Goal: Transaction & Acquisition: Purchase product/service

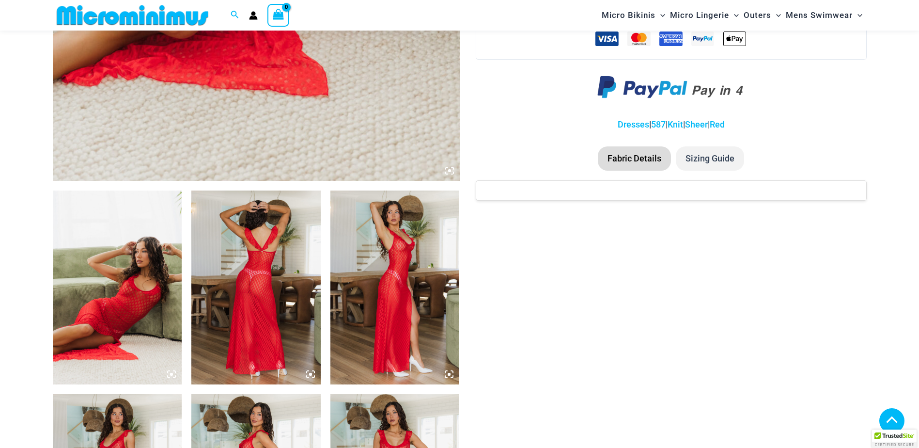
scroll to position [531, 0]
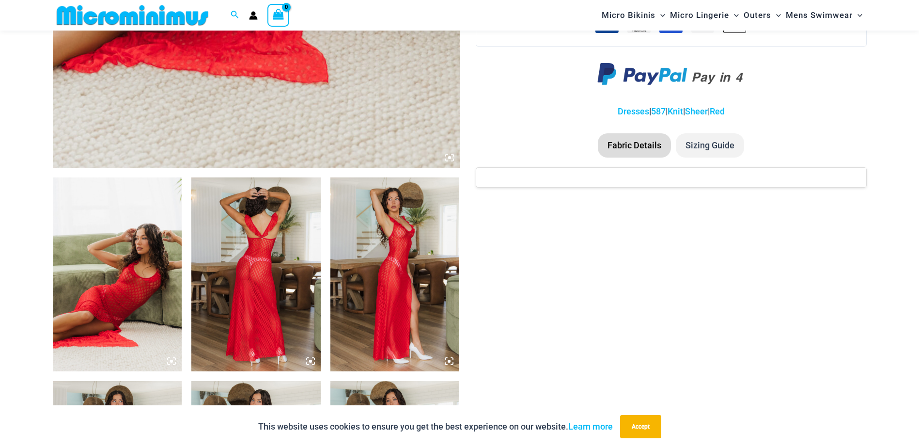
click at [126, 292] on img at bounding box center [117, 274] width 129 height 194
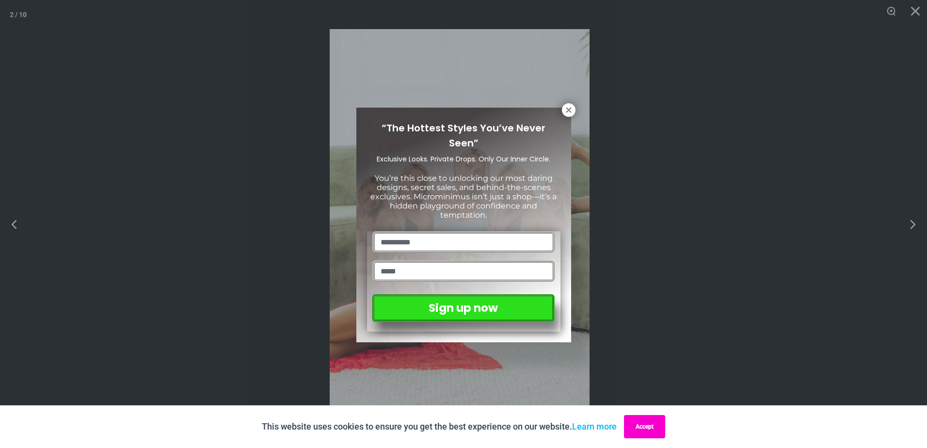
click at [654, 427] on button "Accept" at bounding box center [644, 426] width 41 height 23
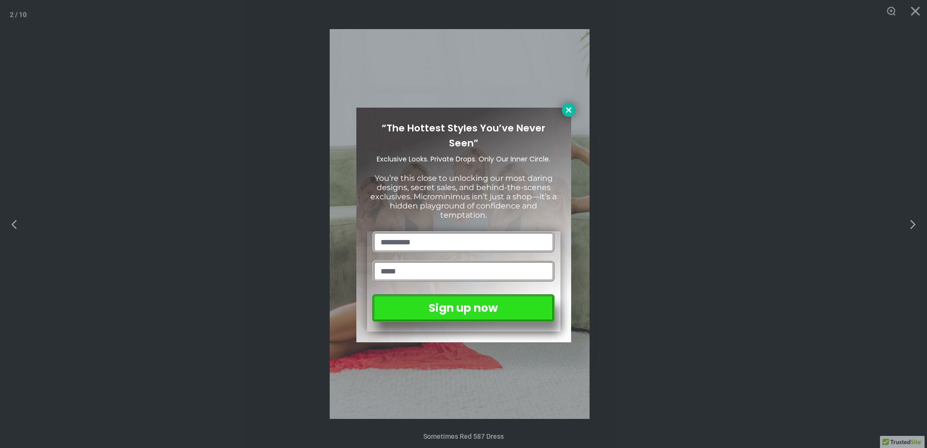
click at [568, 111] on icon at bounding box center [568, 110] width 9 height 9
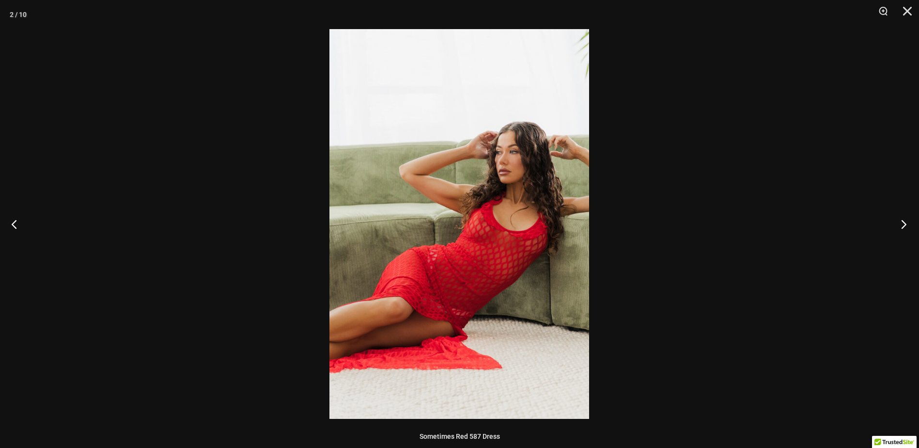
click at [898, 225] on button "Next" at bounding box center [901, 224] width 36 height 48
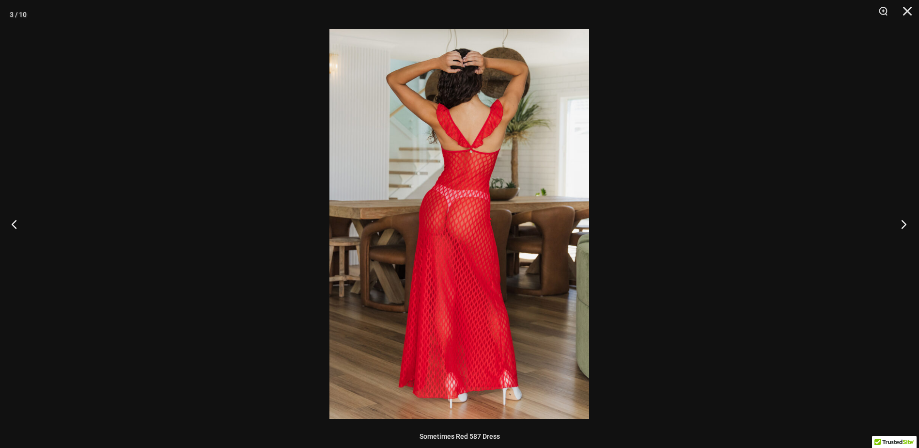
click at [898, 225] on button "Next" at bounding box center [901, 224] width 36 height 48
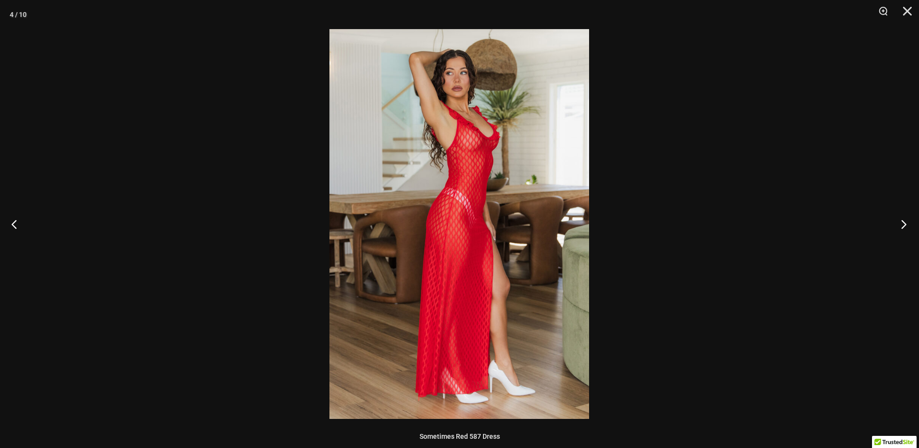
click at [898, 225] on button "Next" at bounding box center [901, 224] width 36 height 48
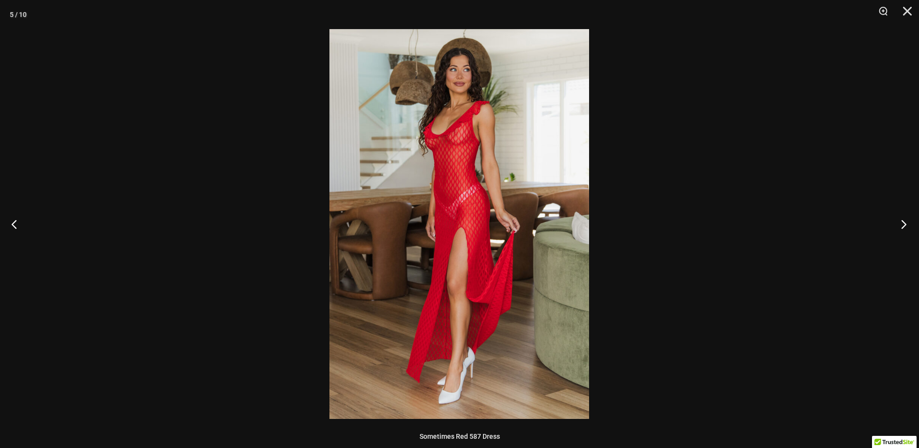
click at [897, 226] on button "Next" at bounding box center [901, 224] width 36 height 48
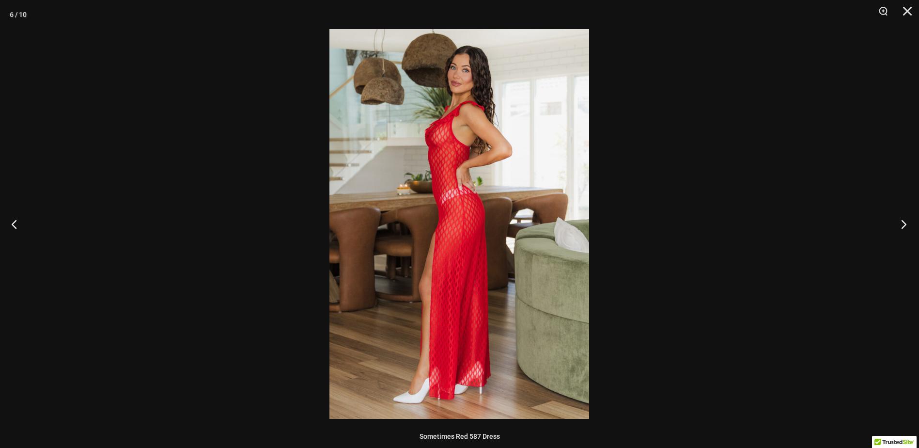
click at [897, 226] on button "Next" at bounding box center [901, 224] width 36 height 48
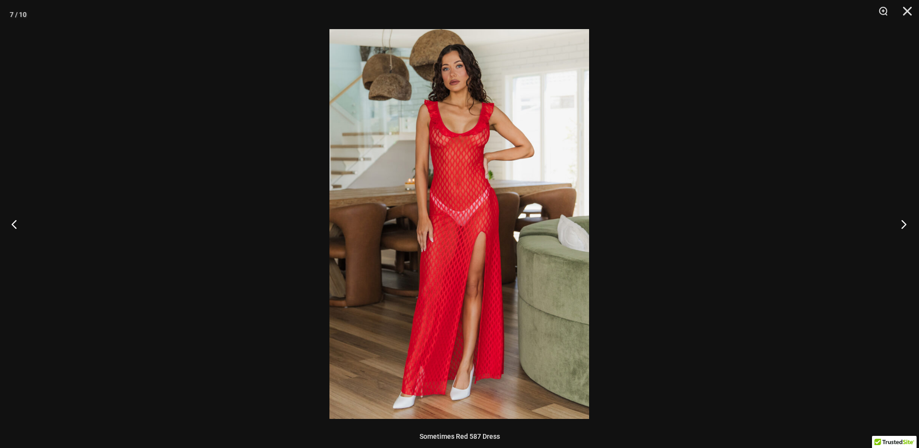
click at [897, 226] on button "Next" at bounding box center [901, 224] width 36 height 48
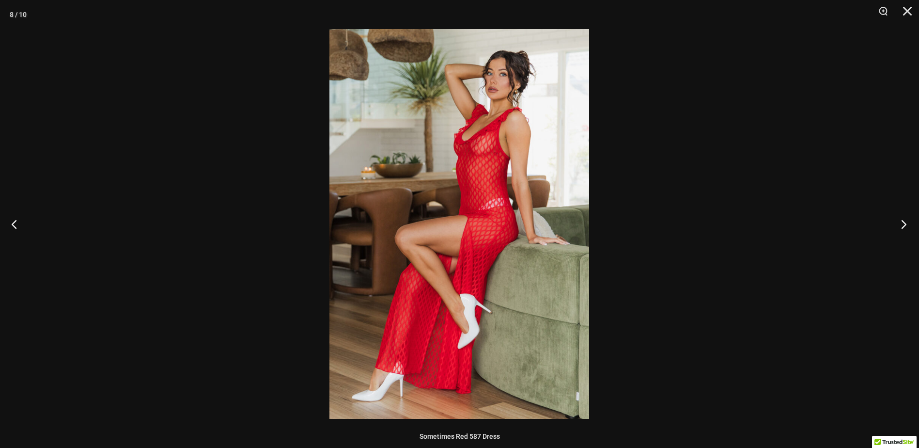
click at [897, 226] on button "Next" at bounding box center [901, 224] width 36 height 48
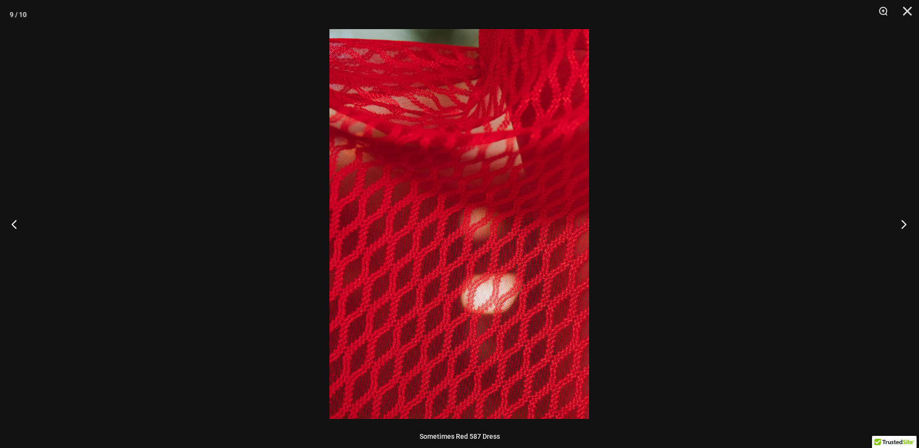
click at [897, 226] on button "Next" at bounding box center [901, 224] width 36 height 48
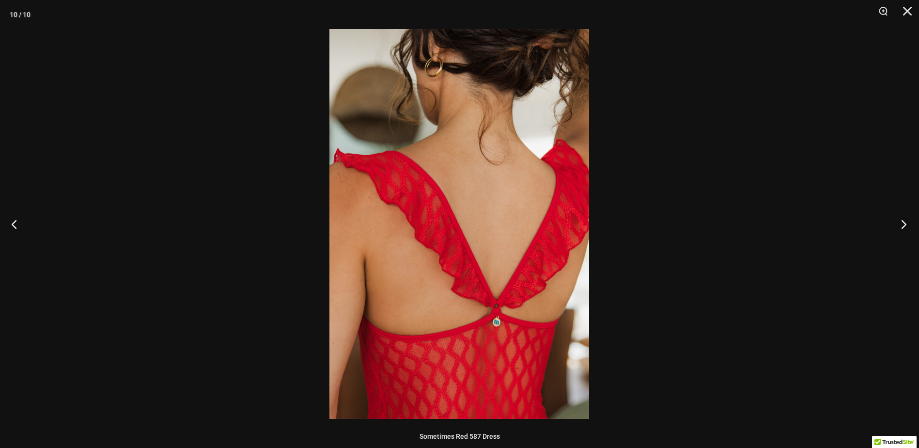
click at [897, 227] on button "Next" at bounding box center [901, 224] width 36 height 48
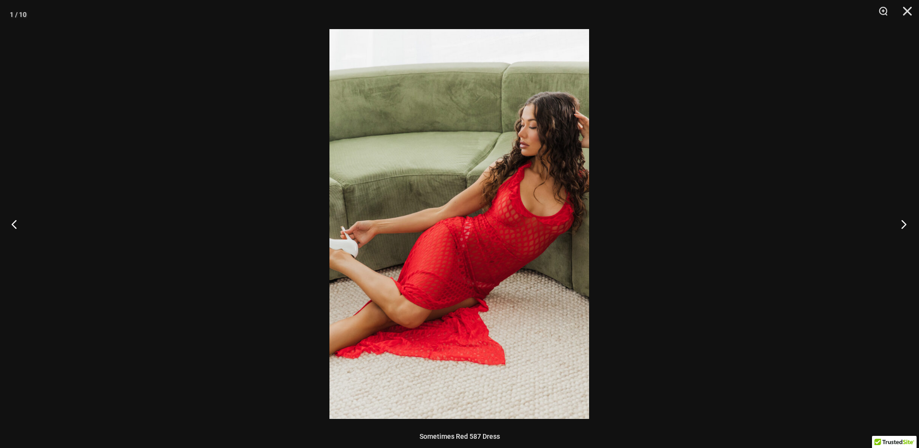
click at [899, 237] on button "Next" at bounding box center [901, 224] width 36 height 48
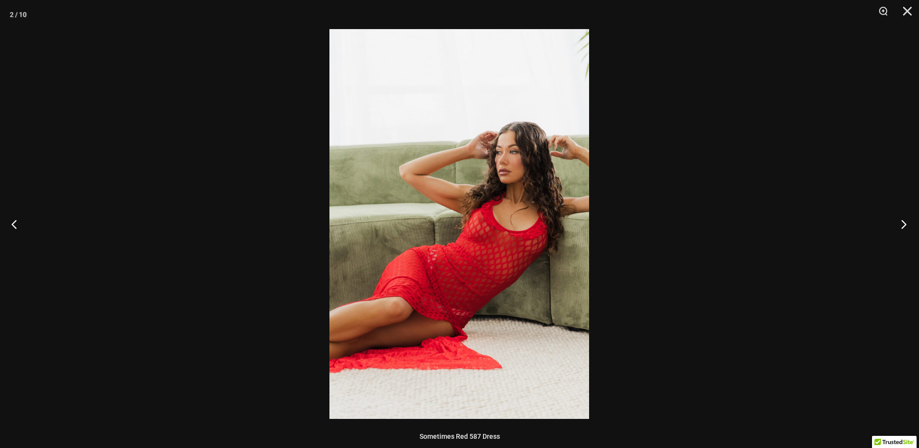
click at [900, 239] on button "Next" at bounding box center [901, 224] width 36 height 48
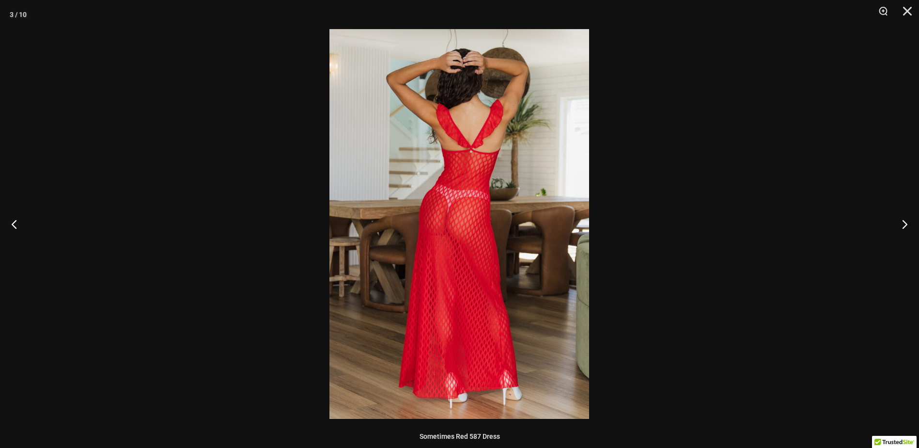
click at [899, 254] on div at bounding box center [459, 224] width 919 height 448
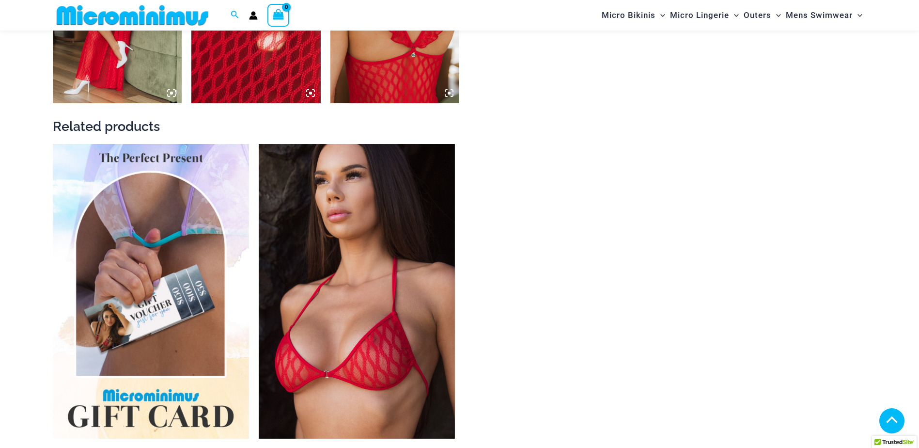
scroll to position [1210, 0]
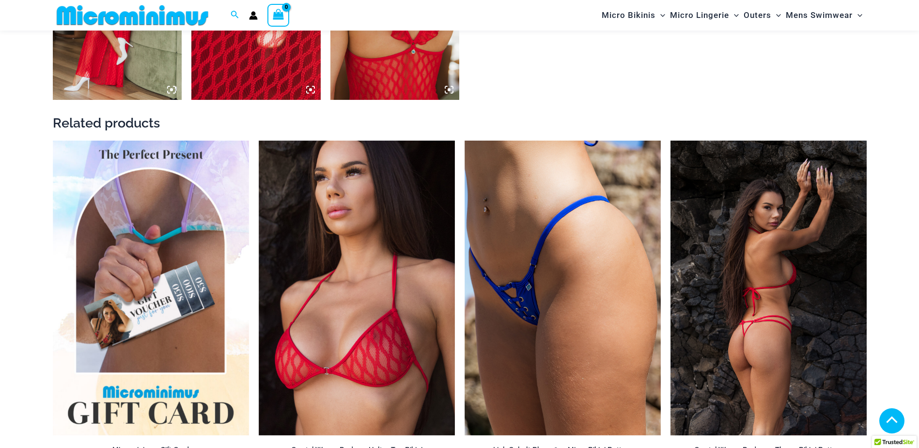
click at [787, 259] on img at bounding box center [769, 288] width 196 height 295
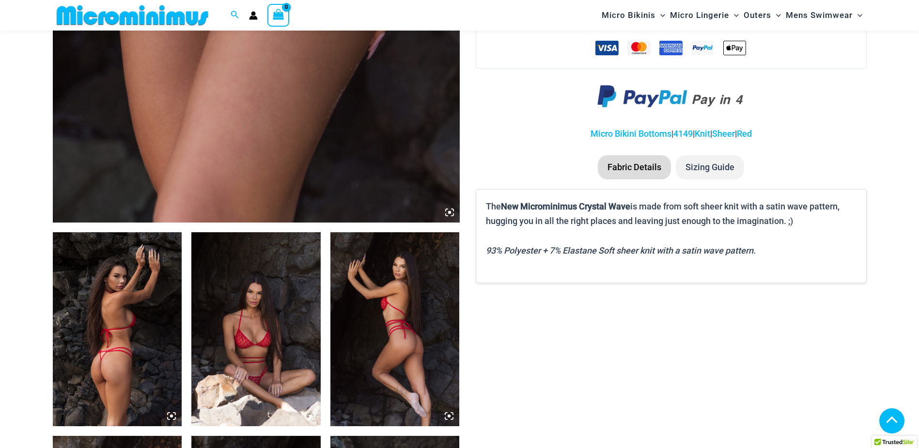
scroll to position [525, 0]
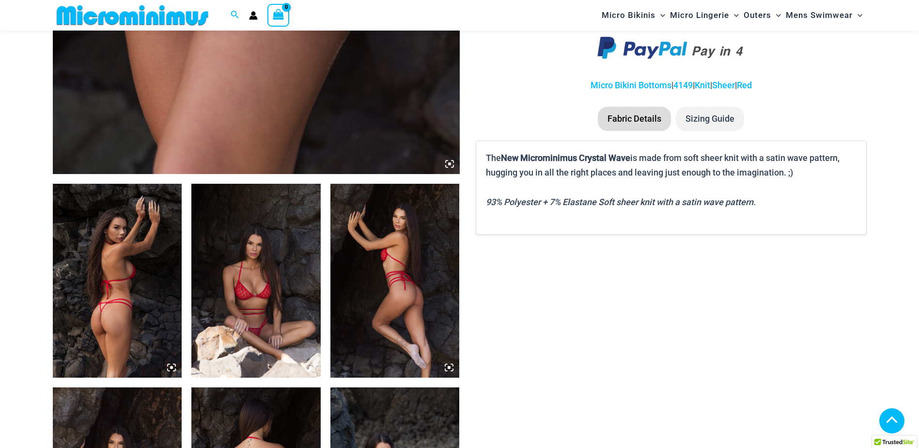
click at [117, 293] on img at bounding box center [117, 281] width 129 height 194
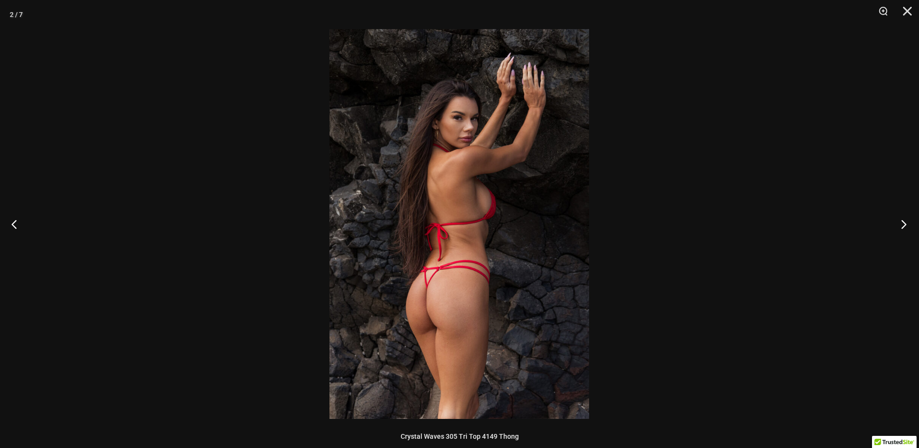
click at [903, 223] on button "Next" at bounding box center [901, 224] width 36 height 48
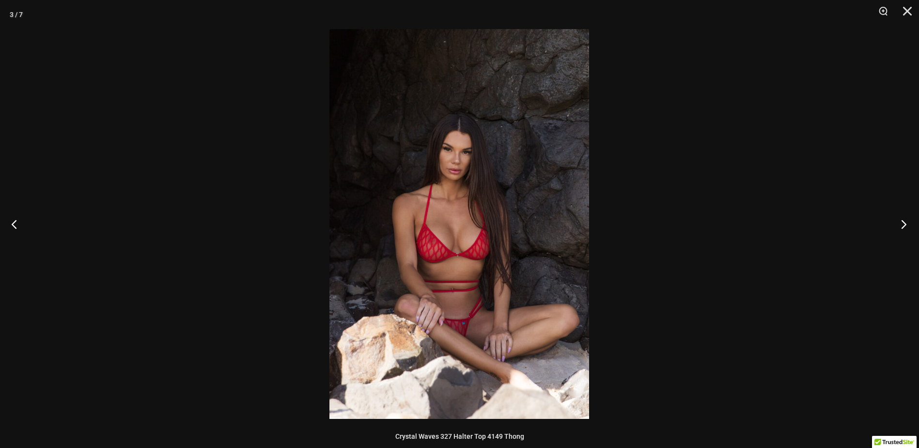
click at [903, 223] on button "Next" at bounding box center [901, 224] width 36 height 48
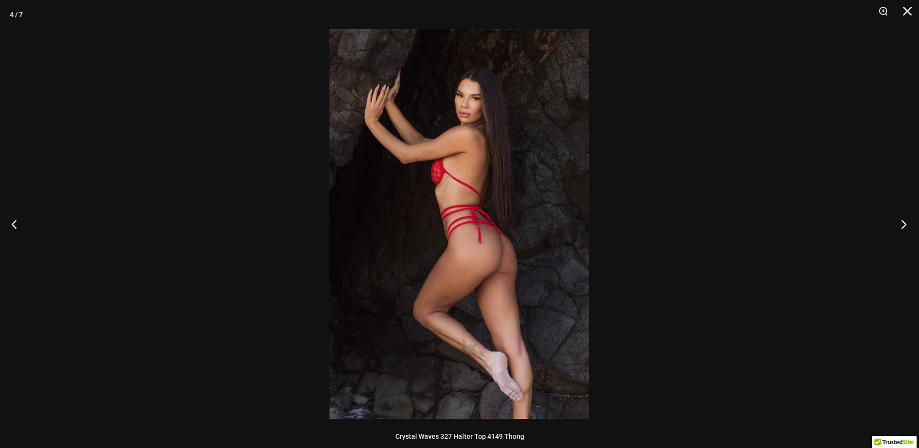
click at [903, 223] on button "Next" at bounding box center [901, 224] width 36 height 48
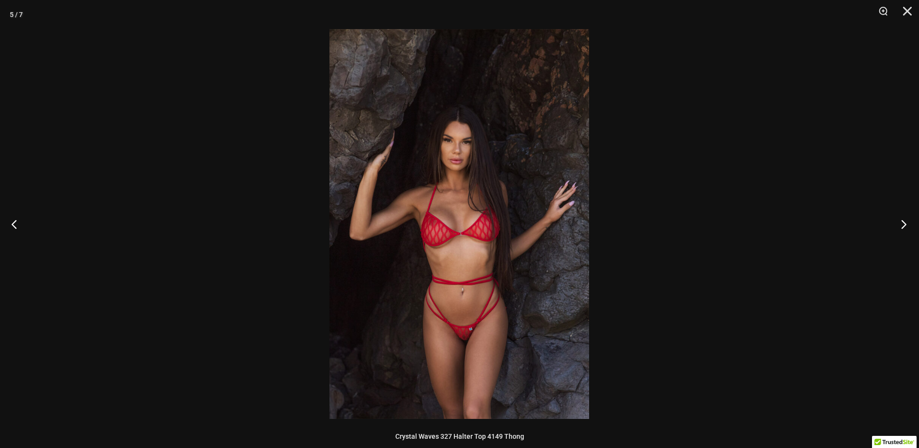
click at [903, 223] on button "Next" at bounding box center [901, 224] width 36 height 48
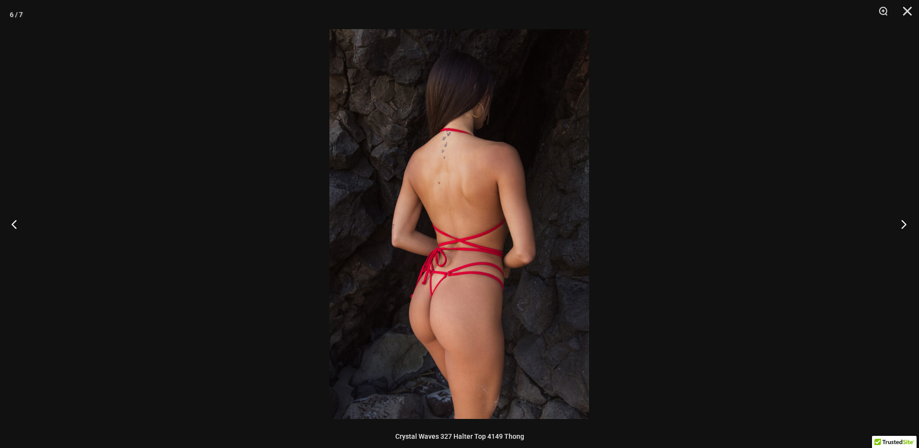
click at [903, 223] on button "Next" at bounding box center [901, 224] width 36 height 48
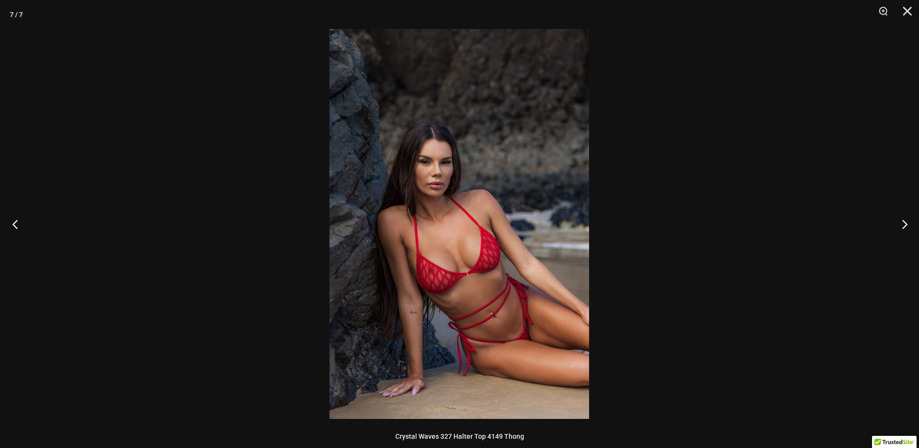
click at [17, 230] on button "Previous" at bounding box center [18, 224] width 36 height 48
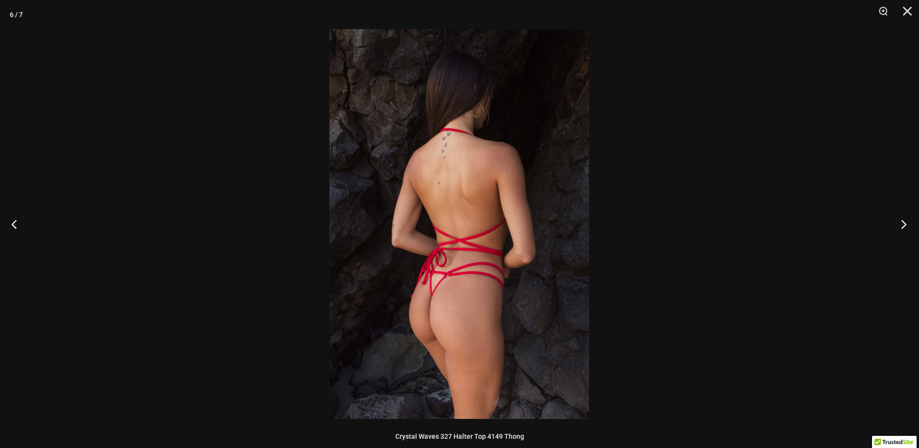
click at [898, 220] on button "Next" at bounding box center [901, 224] width 36 height 48
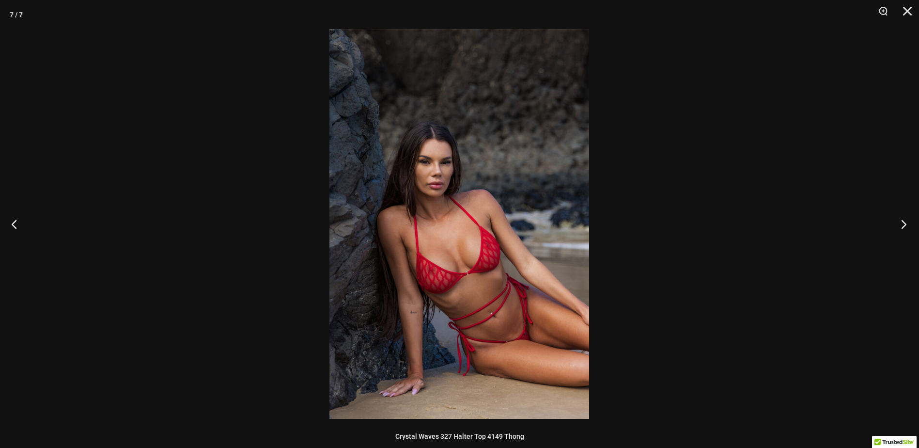
click at [900, 220] on button "Next" at bounding box center [901, 224] width 36 height 48
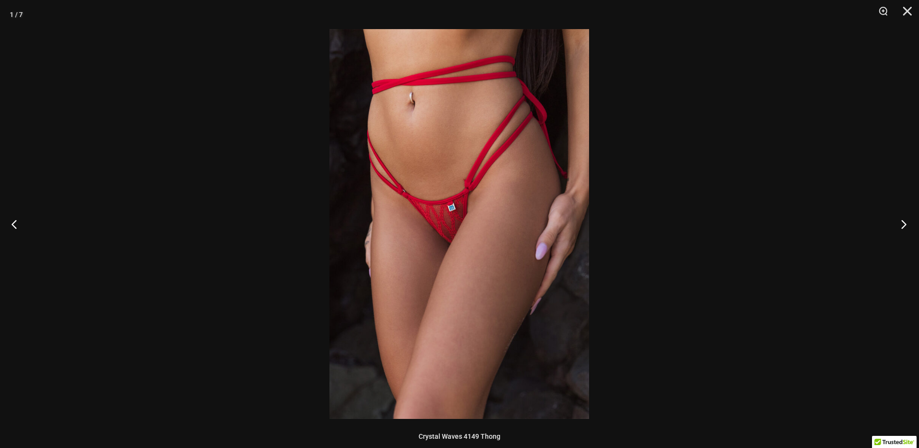
click at [906, 231] on button "Next" at bounding box center [901, 224] width 36 height 48
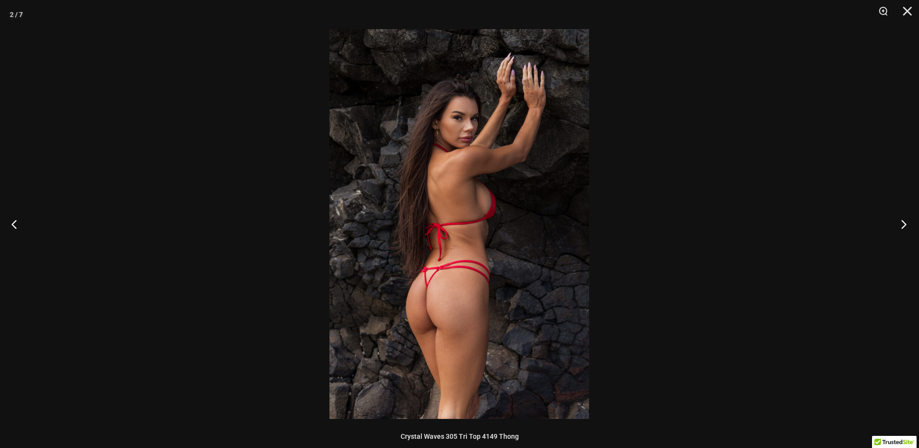
click at [906, 232] on button "Next" at bounding box center [901, 224] width 36 height 48
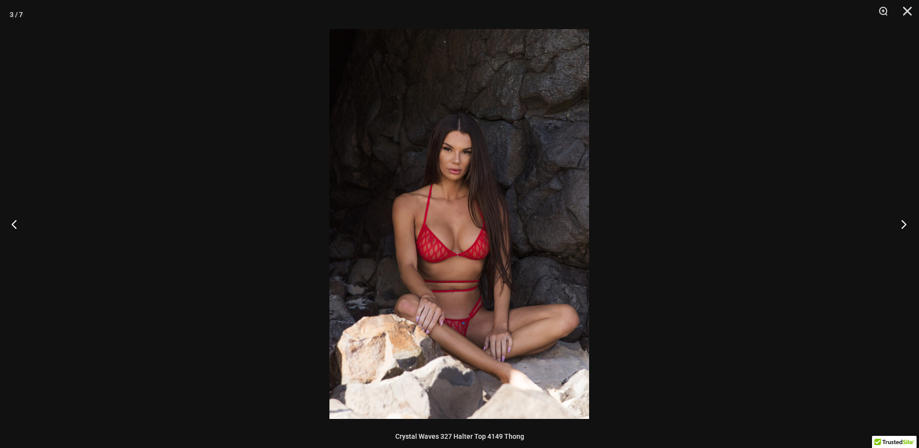
click at [906, 232] on button "Next" at bounding box center [901, 224] width 36 height 48
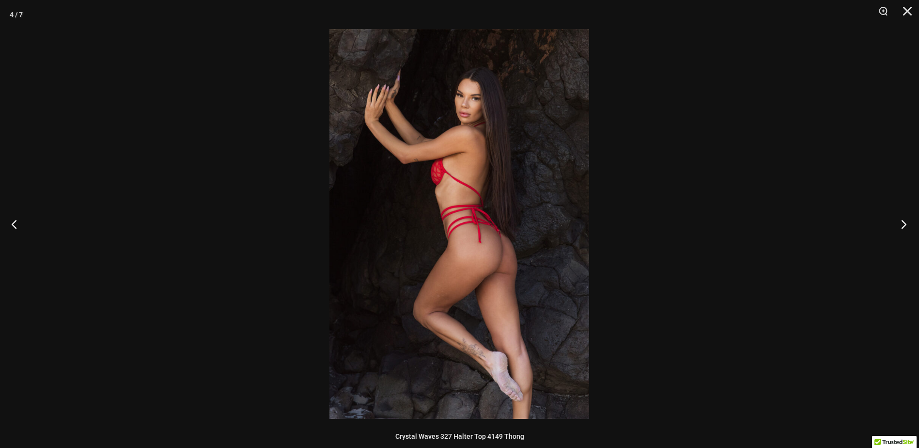
click at [907, 233] on button "Next" at bounding box center [901, 224] width 36 height 48
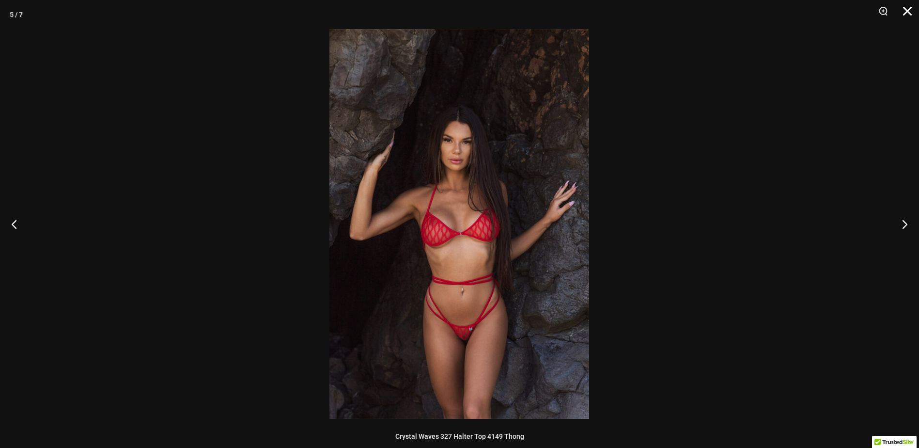
click at [916, 7] on button "Close" at bounding box center [904, 14] width 24 height 29
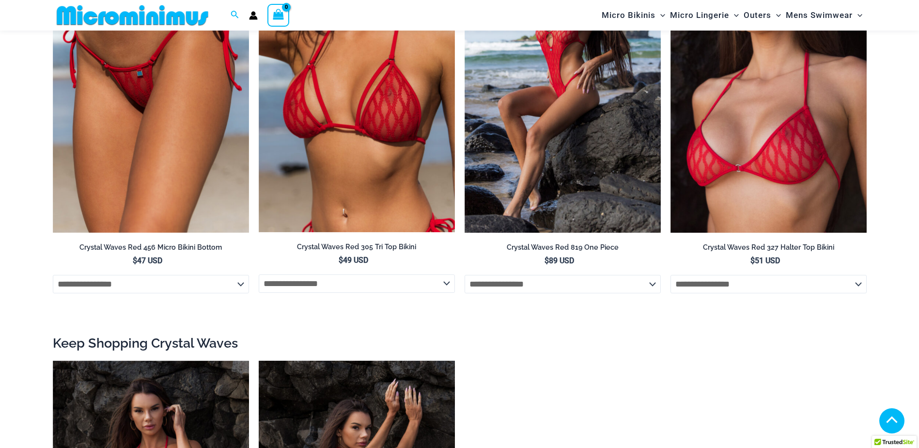
scroll to position [1203, 0]
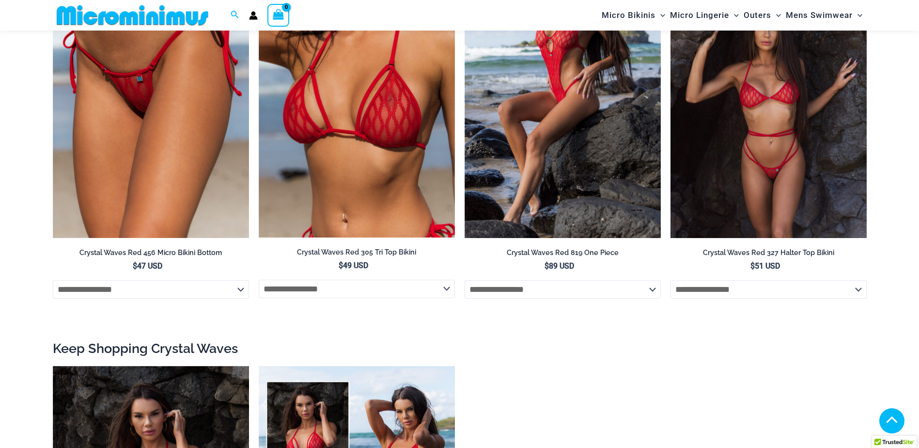
click at [790, 133] on img at bounding box center [769, 90] width 196 height 295
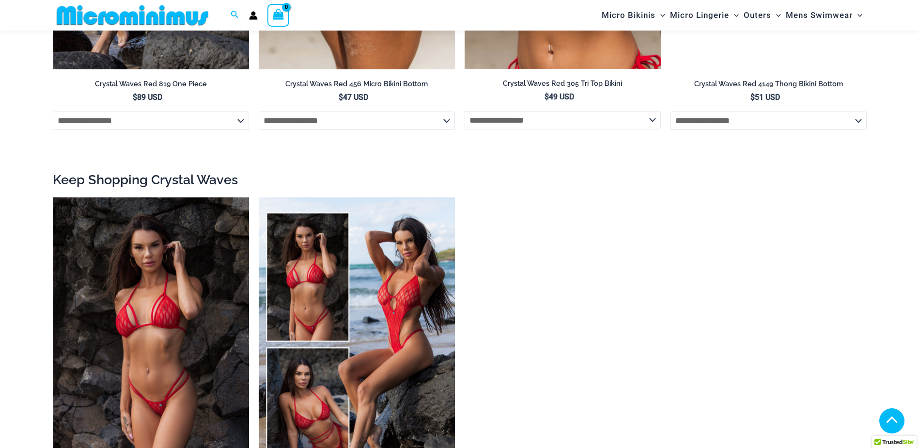
scroll to position [1401, 0]
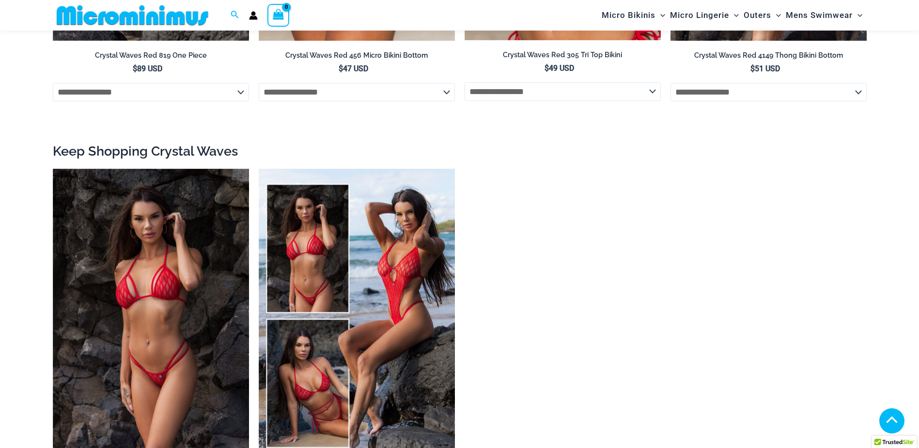
click at [854, 94] on select "**********" at bounding box center [769, 92] width 196 height 18
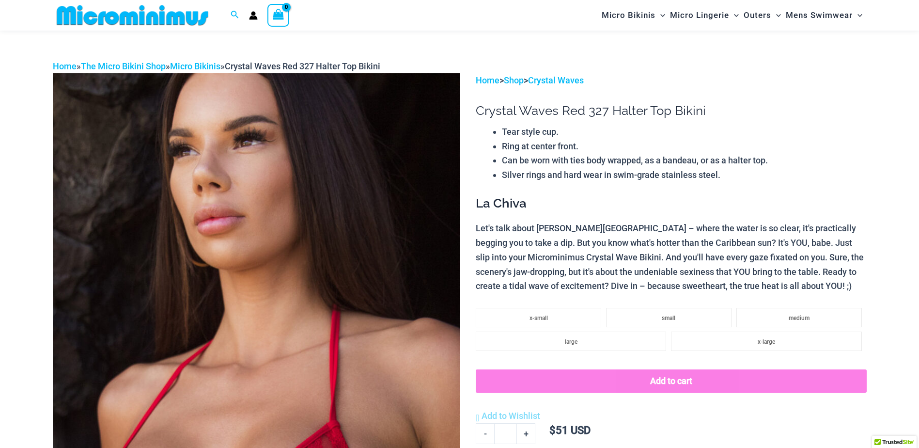
scroll to position [15, 0]
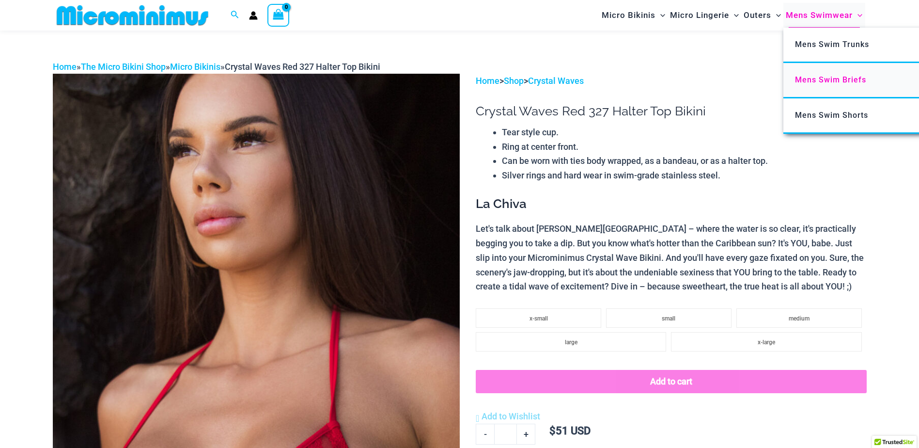
click at [825, 79] on span "Mens Swim Briefs" at bounding box center [830, 79] width 71 height 9
